Goal: Task Accomplishment & Management: Manage account settings

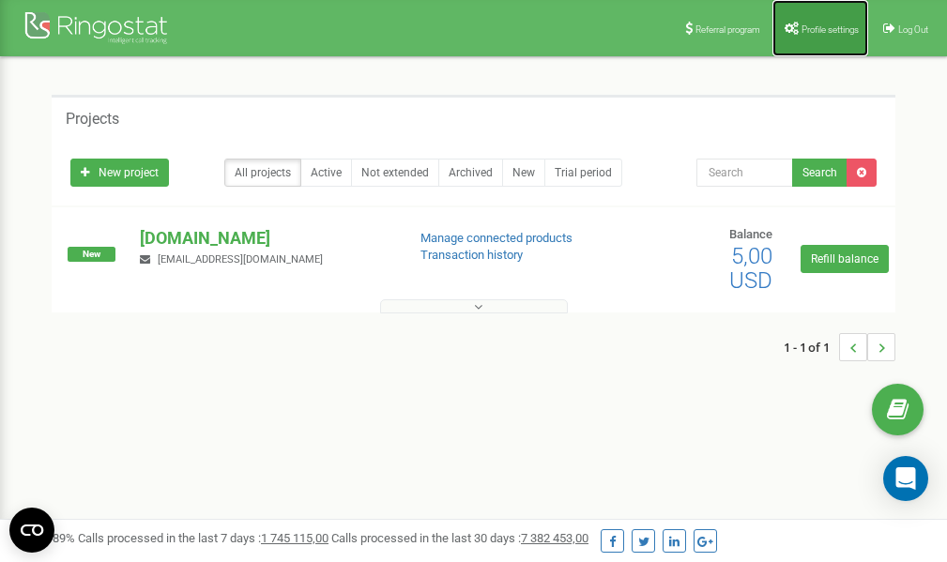
click at [818, 20] on link "Profile settings" at bounding box center [821, 28] width 96 height 56
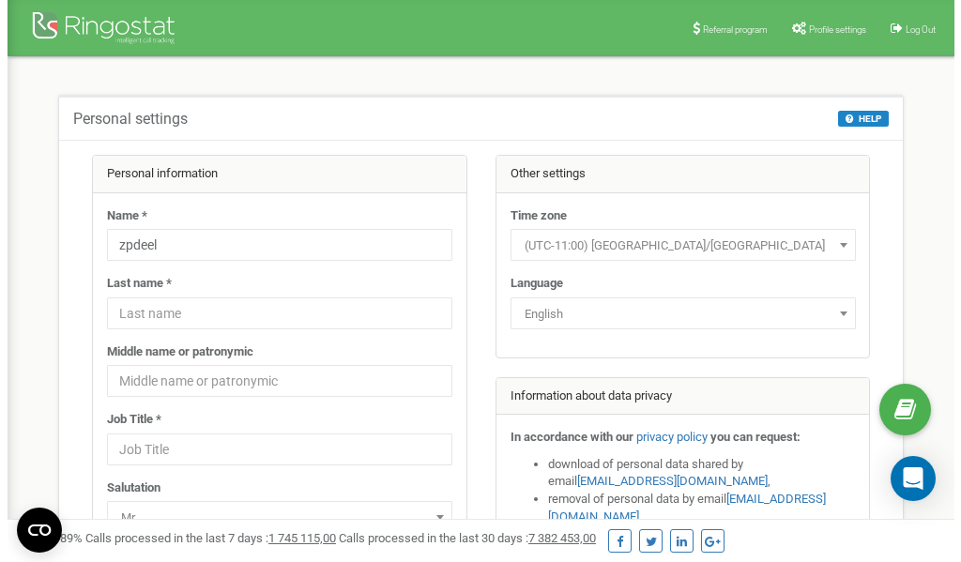
scroll to position [94, 0]
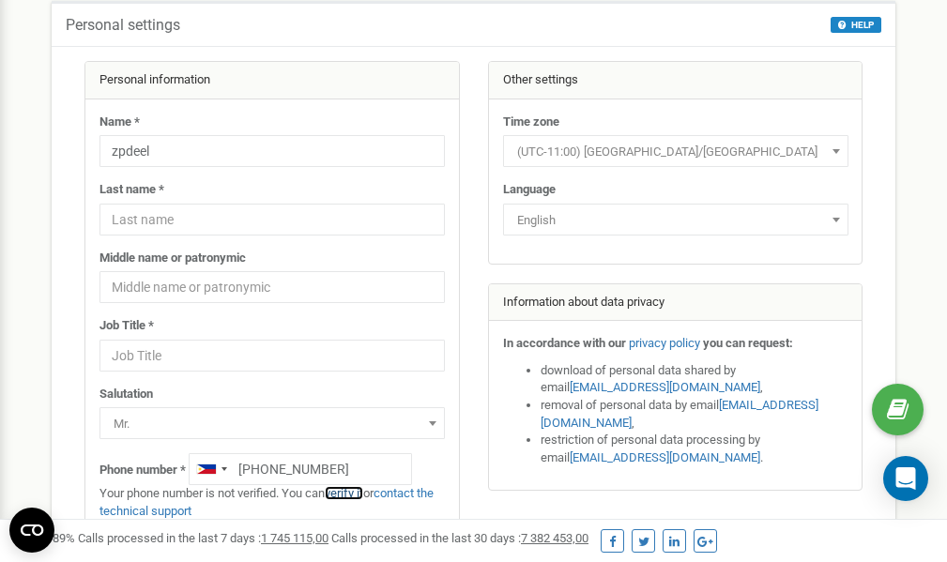
click at [354, 492] on link "verify it" at bounding box center [344, 493] width 38 height 14
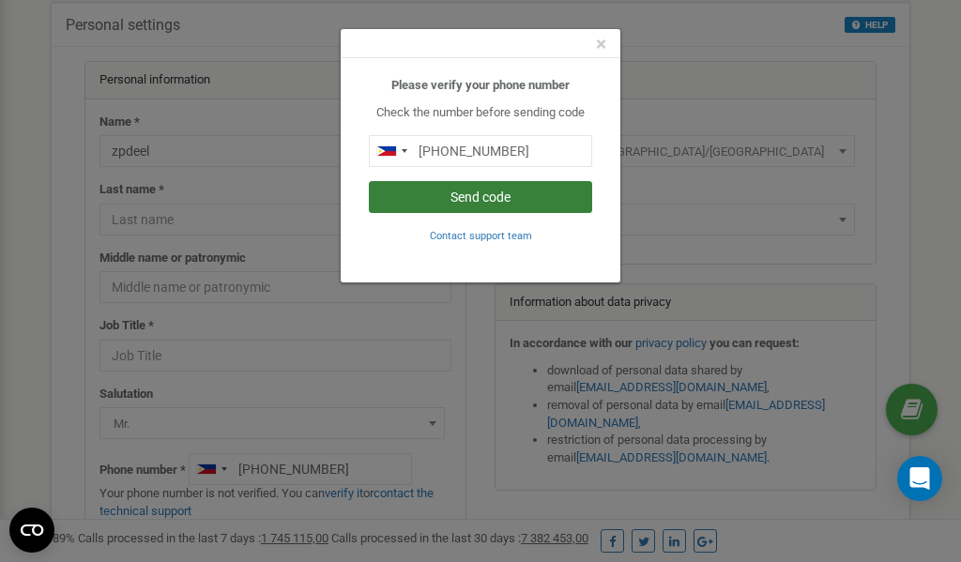
click at [499, 198] on button "Send code" at bounding box center [480, 197] width 223 height 32
